Goal: Task Accomplishment & Management: Manage account settings

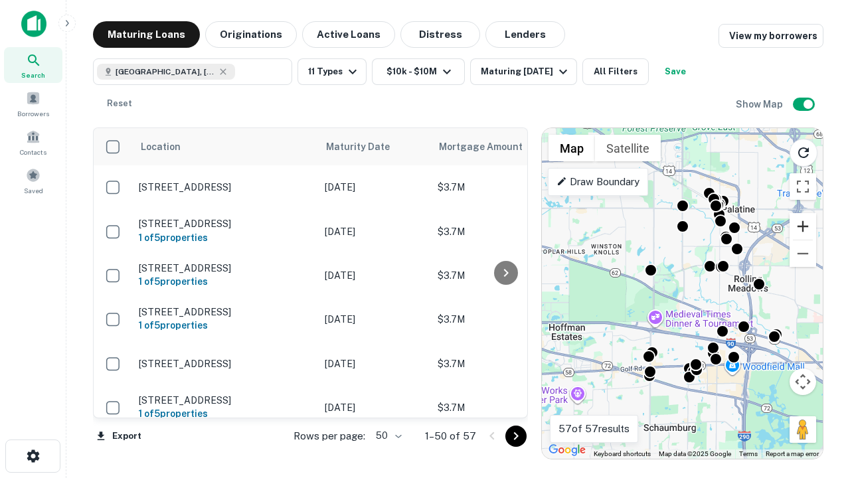
click at [803, 227] on button "Zoom in" at bounding box center [803, 226] width 27 height 27
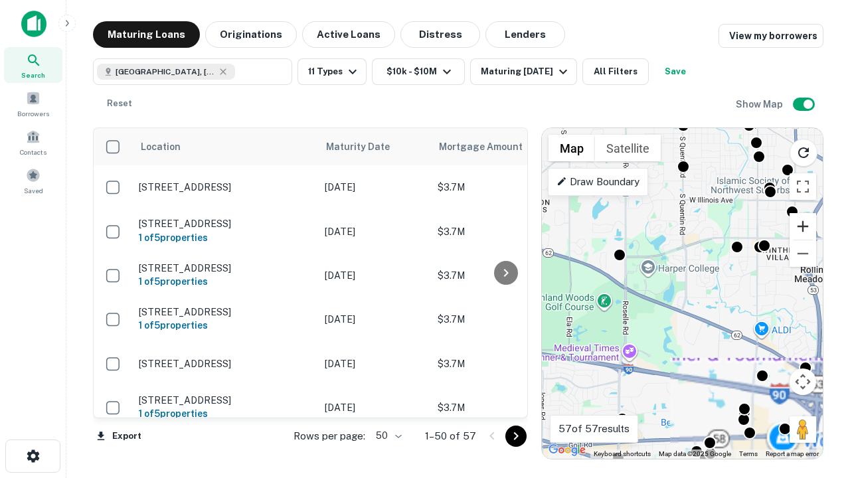
click at [803, 227] on button "Zoom in" at bounding box center [803, 226] width 27 height 27
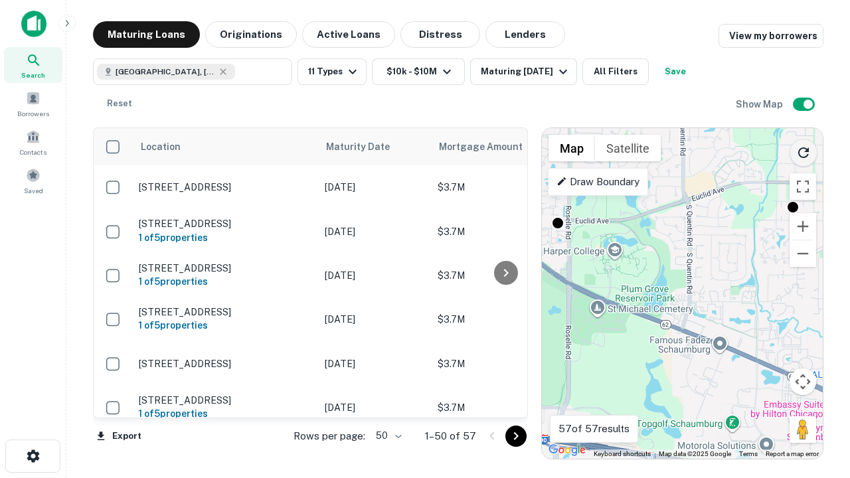
click at [804, 150] on icon "Reload search area" at bounding box center [804, 153] width 16 height 16
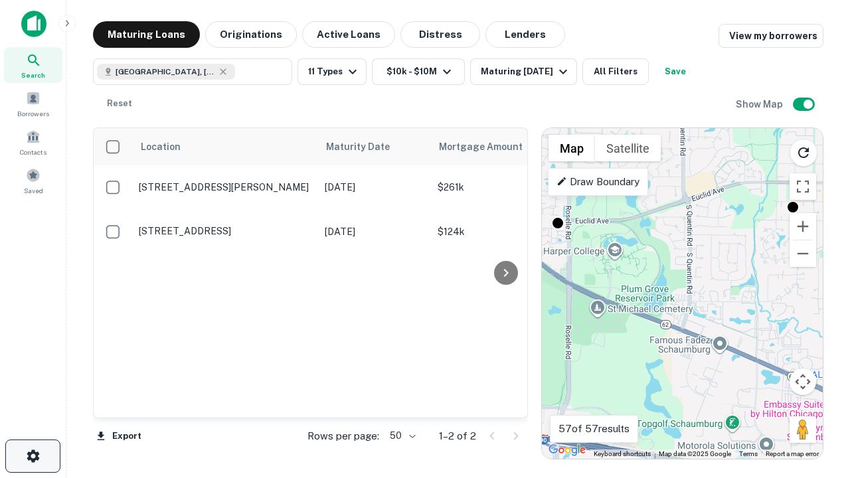
click at [33, 456] on icon "button" at bounding box center [33, 456] width 16 height 16
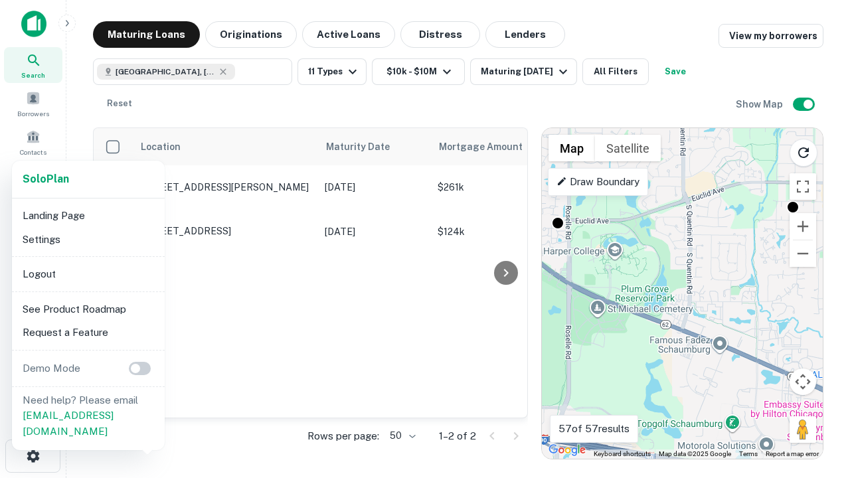
click at [88, 274] on li "Logout" at bounding box center [88, 274] width 142 height 24
